Goal: Information Seeking & Learning: Learn about a topic

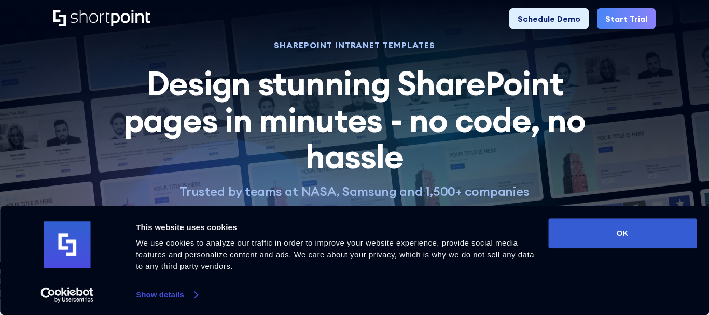
click at [177, 292] on link "Show details" at bounding box center [166, 295] width 61 height 16
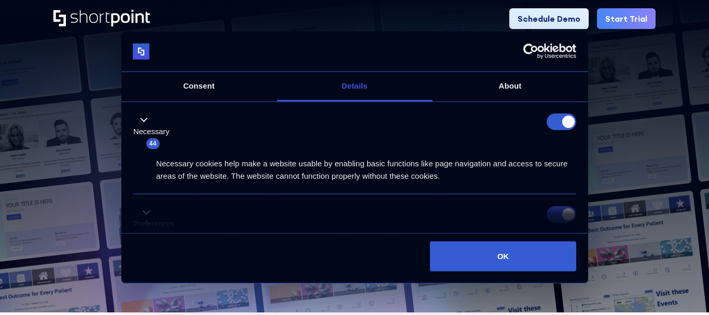
click at [559, 125] on form at bounding box center [561, 122] width 30 height 17
drag, startPoint x: 561, startPoint y: 126, endPoint x: 446, endPoint y: 64, distance: 130.6
click at [561, 126] on form at bounding box center [561, 122] width 30 height 17
click at [180, 89] on link "Consent" at bounding box center [198, 87] width 155 height 30
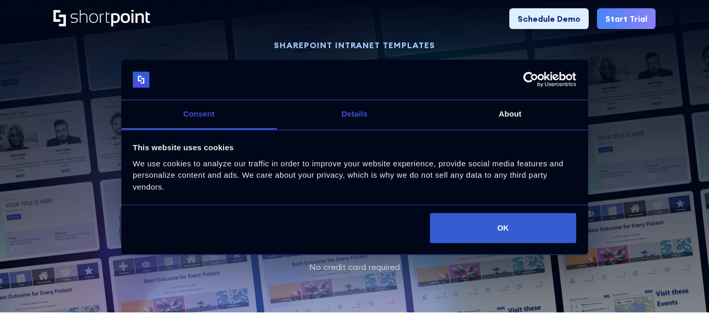
click at [330, 119] on link "Details" at bounding box center [354, 115] width 155 height 30
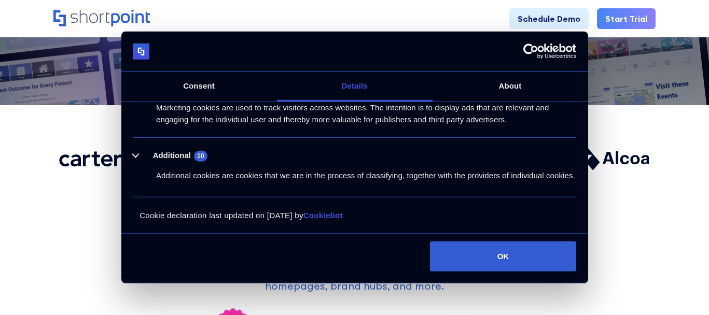
scroll to position [241, 0]
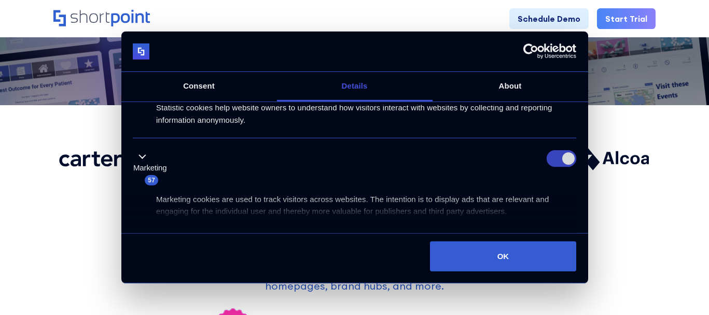
click at [559, 160] on input "Marketing" at bounding box center [561, 158] width 30 height 17
checkbox input "false"
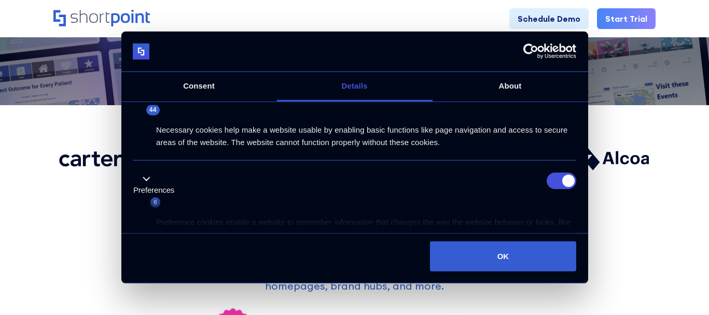
scroll to position [137, 0]
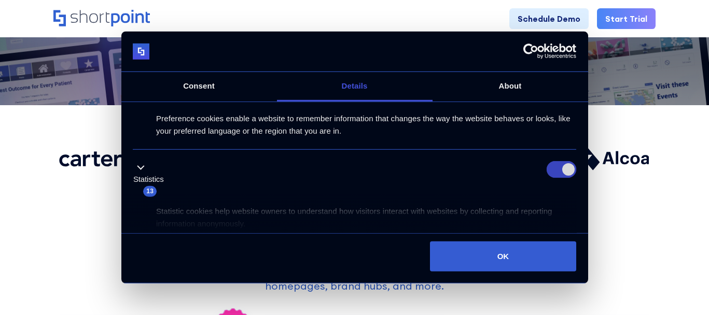
click at [560, 169] on input "Statistics" at bounding box center [561, 169] width 30 height 17
checkbox input "false"
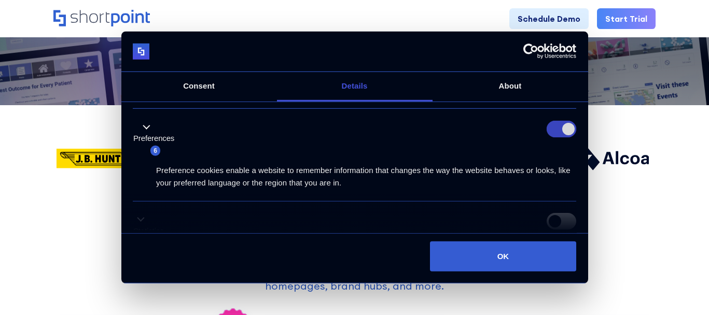
click at [559, 123] on input "Preferences" at bounding box center [561, 129] width 30 height 17
checkbox input "false"
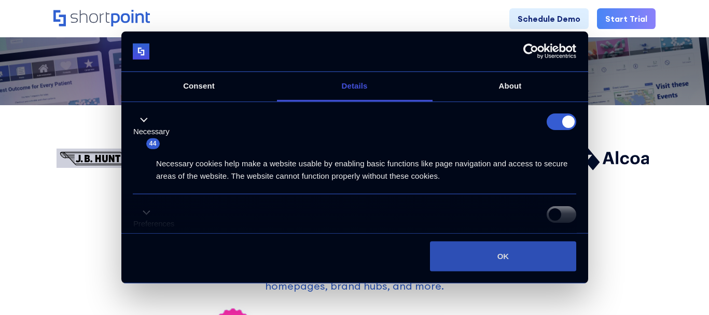
click at [506, 264] on button "OK" at bounding box center [503, 257] width 146 height 30
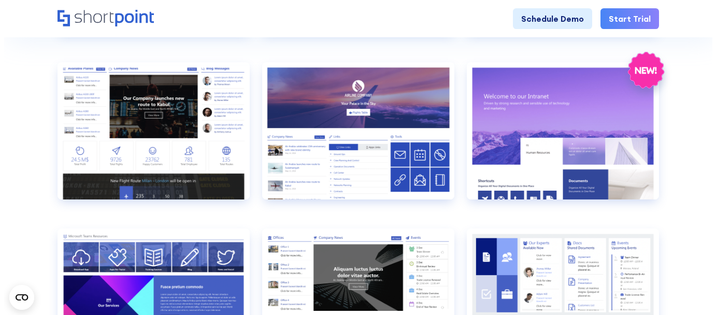
scroll to position [735, 0]
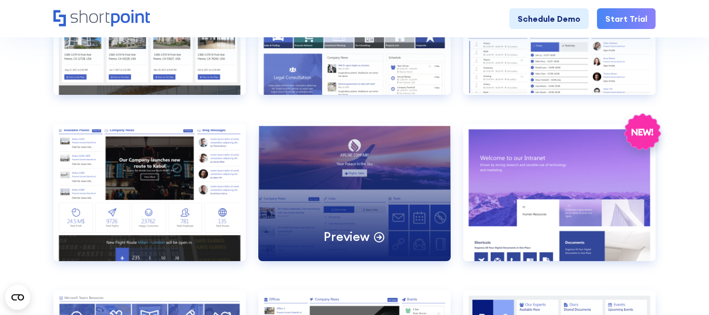
click at [412, 197] on div "Preview" at bounding box center [354, 192] width 192 height 137
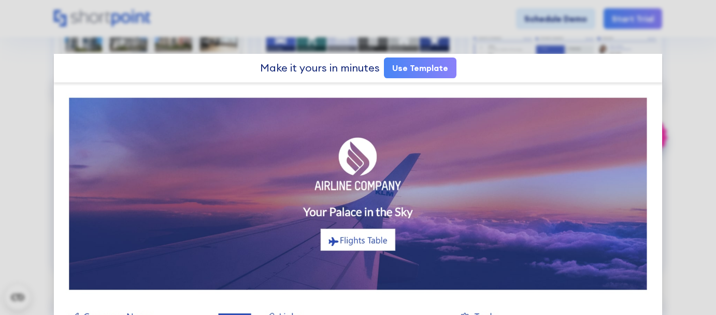
drag, startPoint x: 342, startPoint y: 174, endPoint x: 323, endPoint y: 151, distance: 29.9
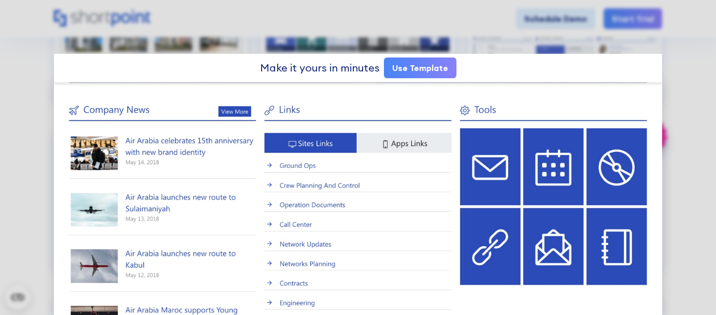
scroll to position [259, 0]
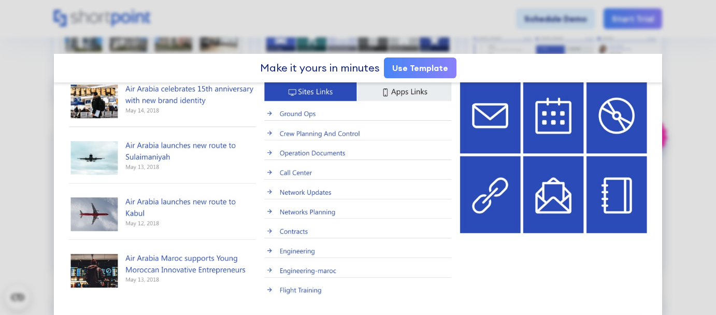
click at [65, 132] on img at bounding box center [358, 194] width 609 height 742
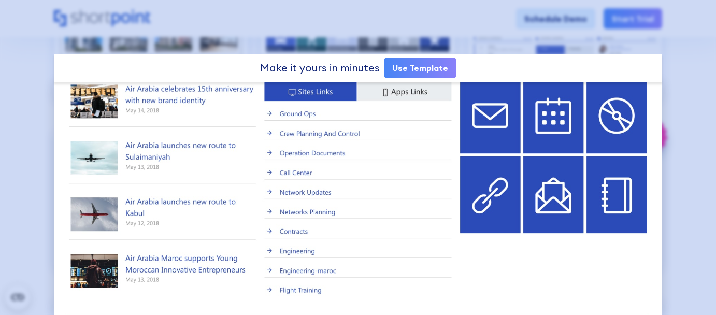
click at [699, 90] on div at bounding box center [358, 157] width 716 height 315
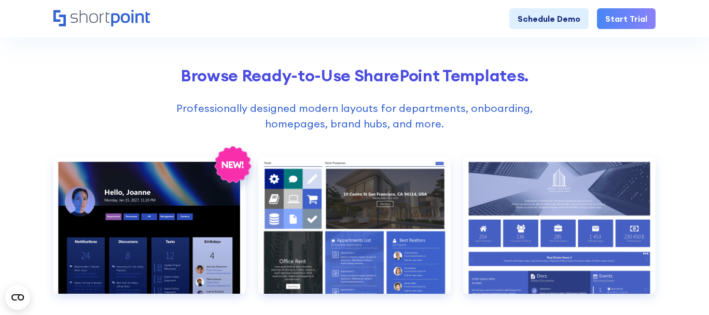
scroll to position [162, 0]
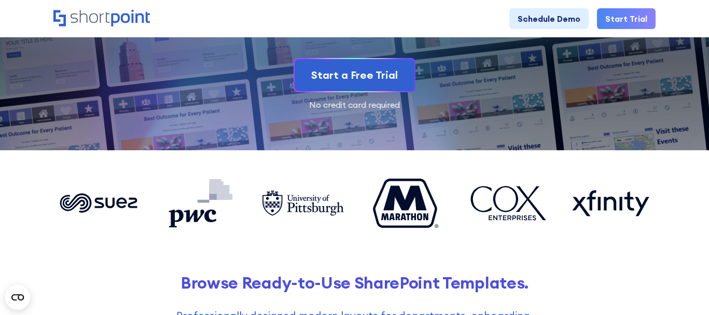
click at [138, 16] on icon "Home" at bounding box center [101, 18] width 96 height 17
